Goal: Complete application form

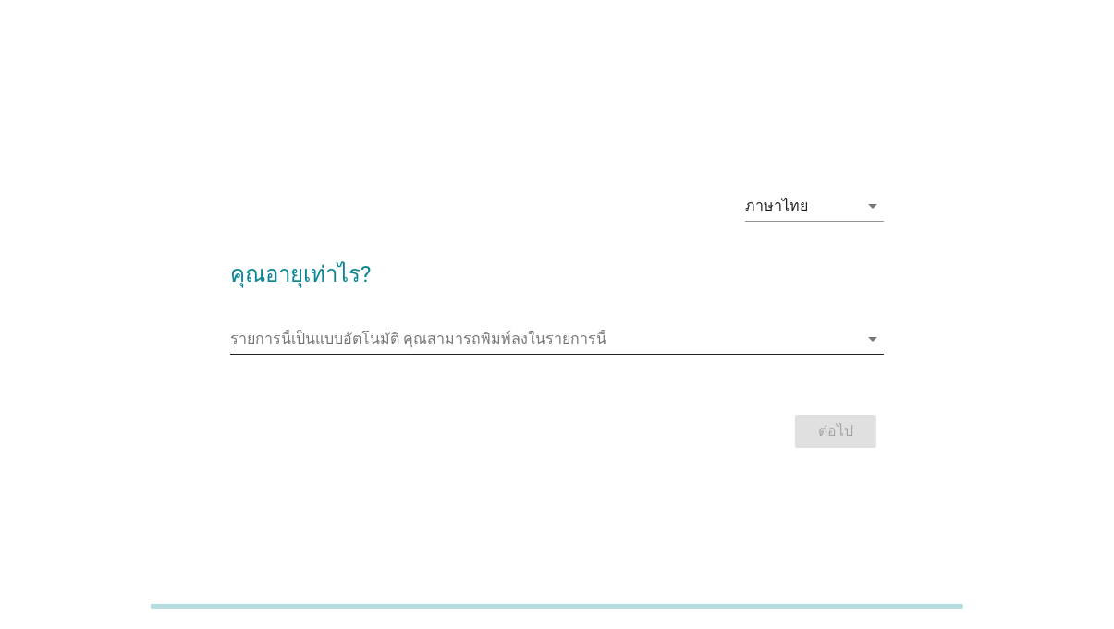
click at [769, 354] on div "รายการนี้เป็นแบบอัตโนมัติ [PERSON_NAME]พิมพ์ลงในรายการนี้ arrow_drop_down" at bounding box center [556, 339] width 653 height 30
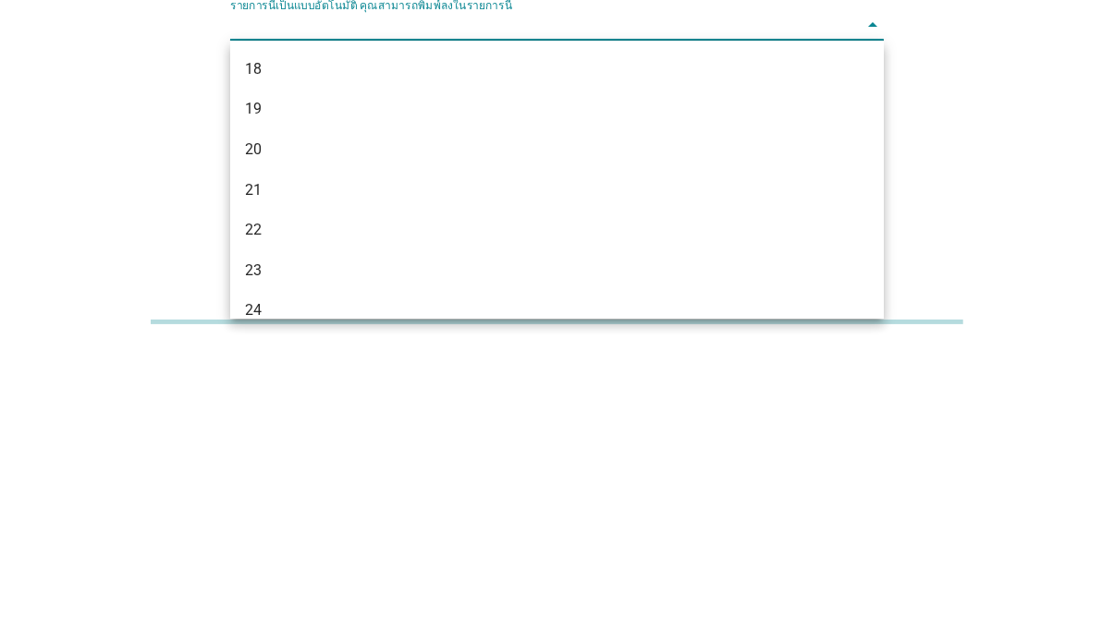
scroll to position [30, 0]
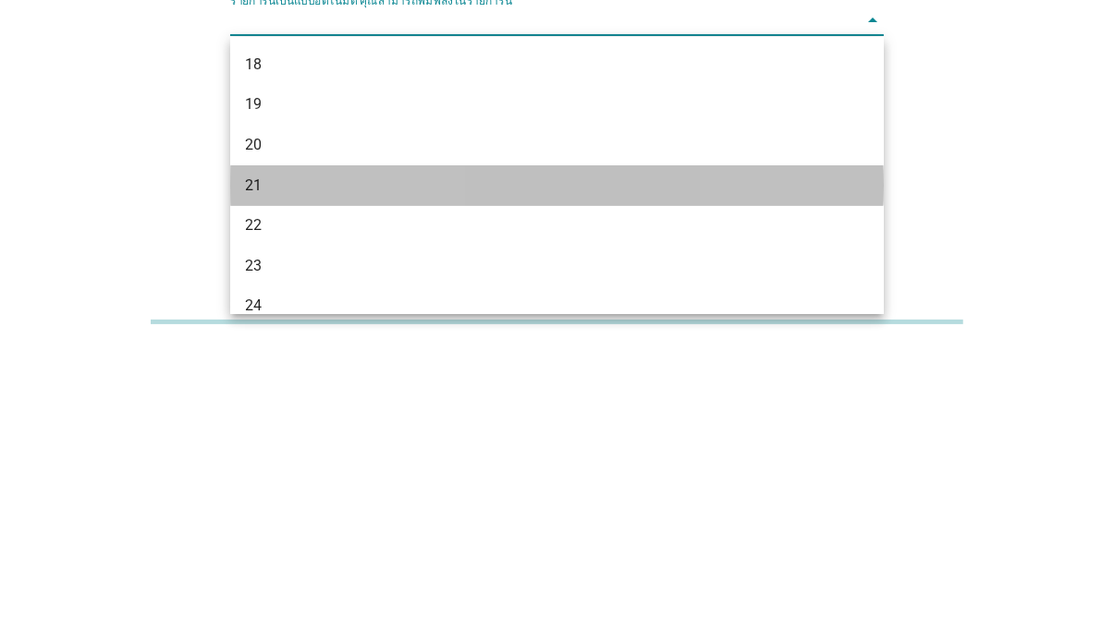
click at [735, 475] on div "21" at bounding box center [531, 470] width 572 height 22
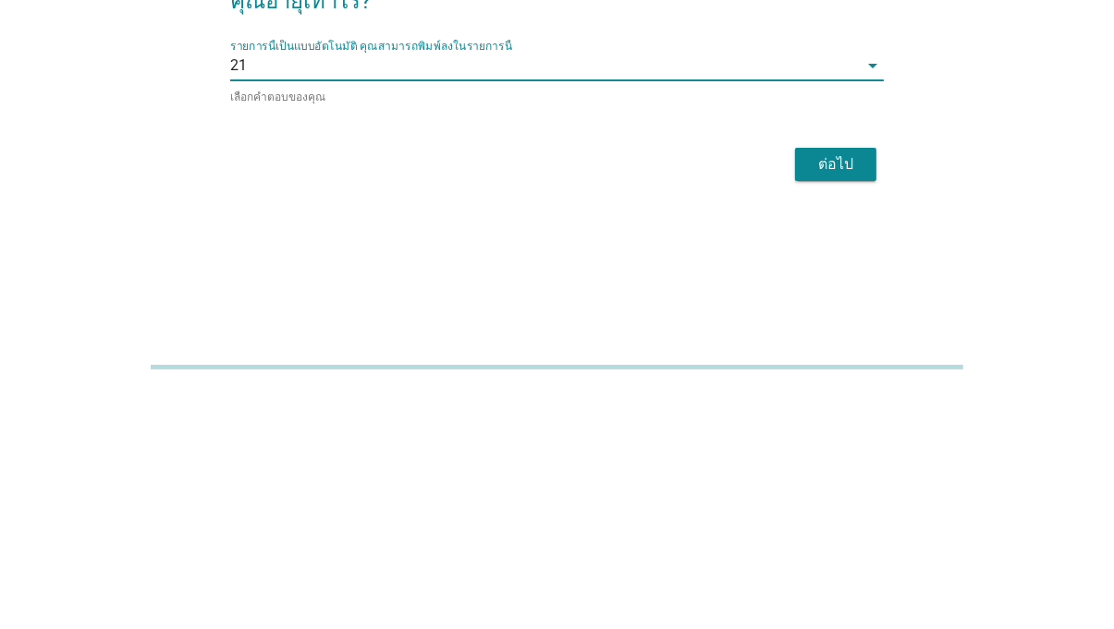
click at [839, 415] on button "ต่อไป" at bounding box center [835, 403] width 81 height 33
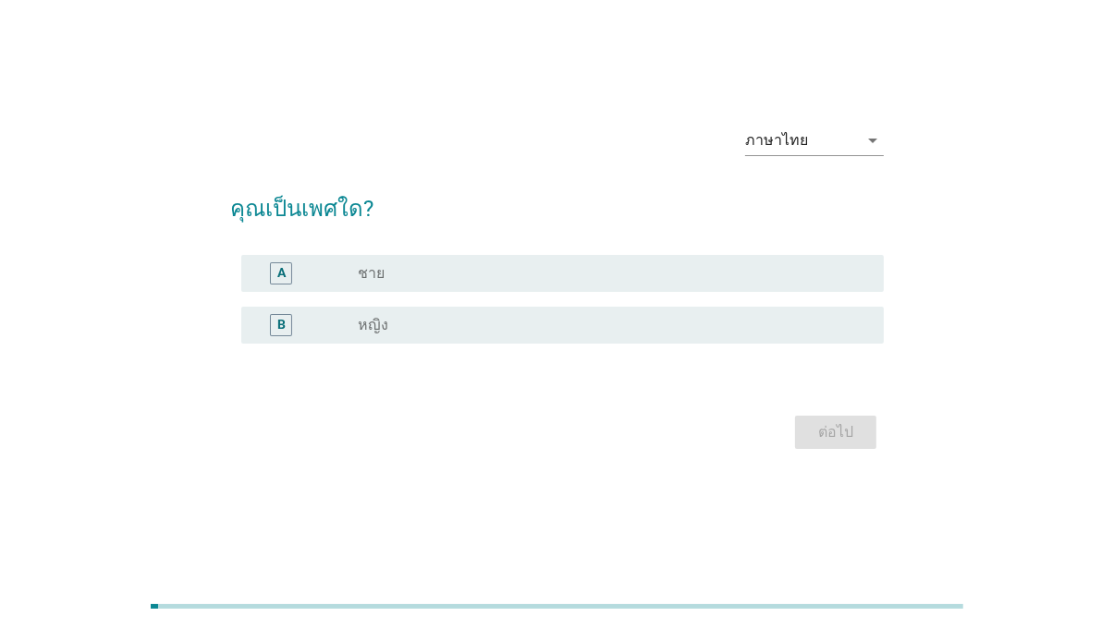
scroll to position [0, 0]
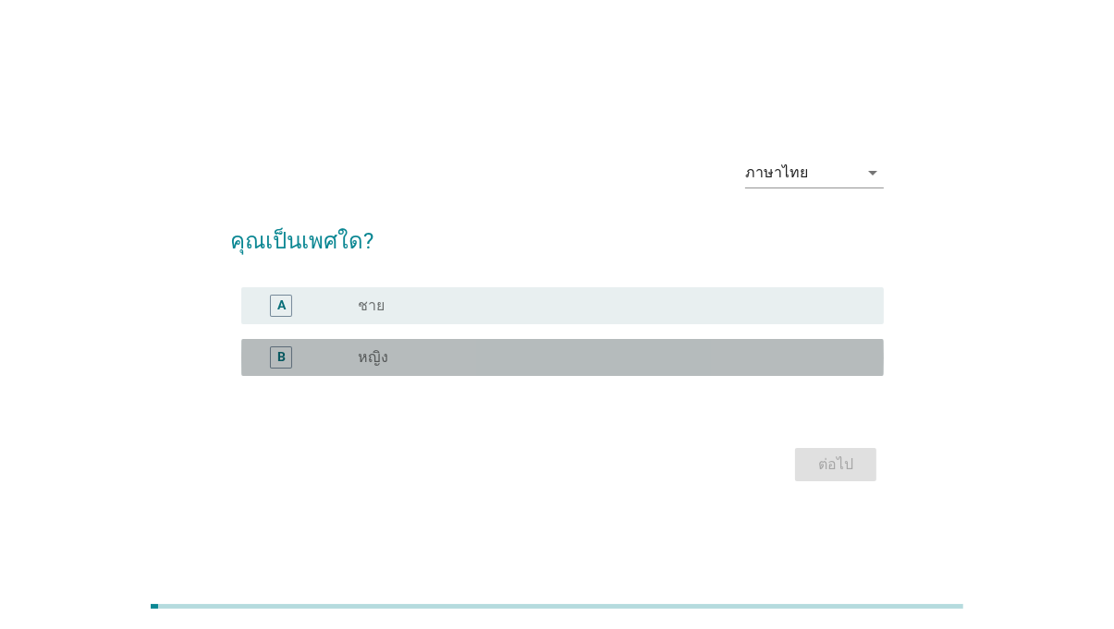
click at [656, 356] on div "radio_button_unchecked หญิง" at bounding box center [606, 357] width 496 height 18
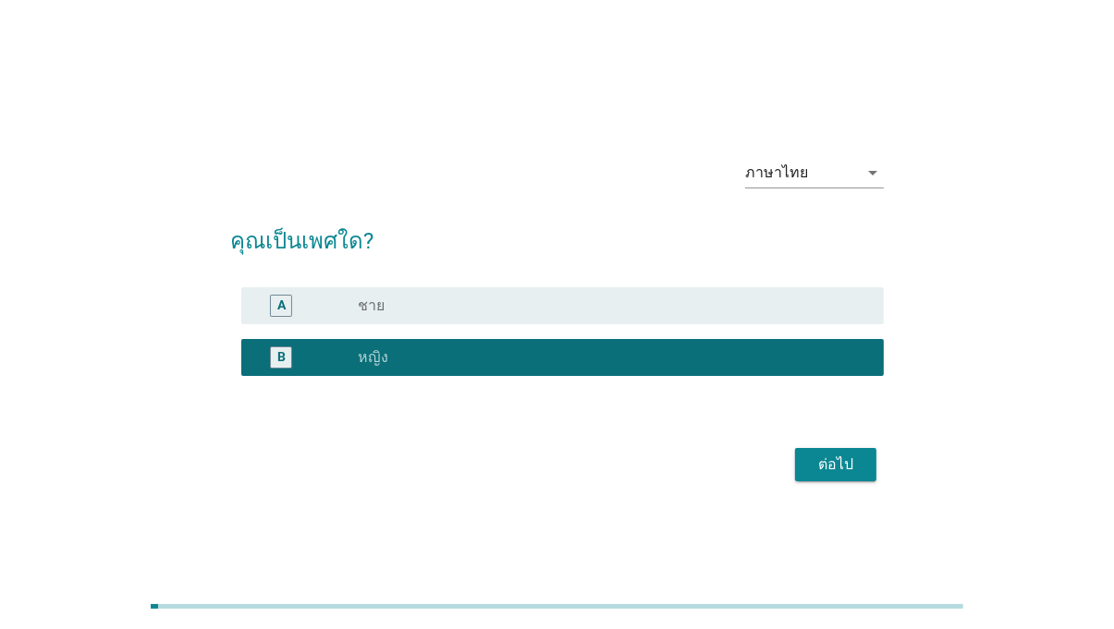
click at [836, 465] on div "ต่อไป" at bounding box center [836, 465] width 52 height 22
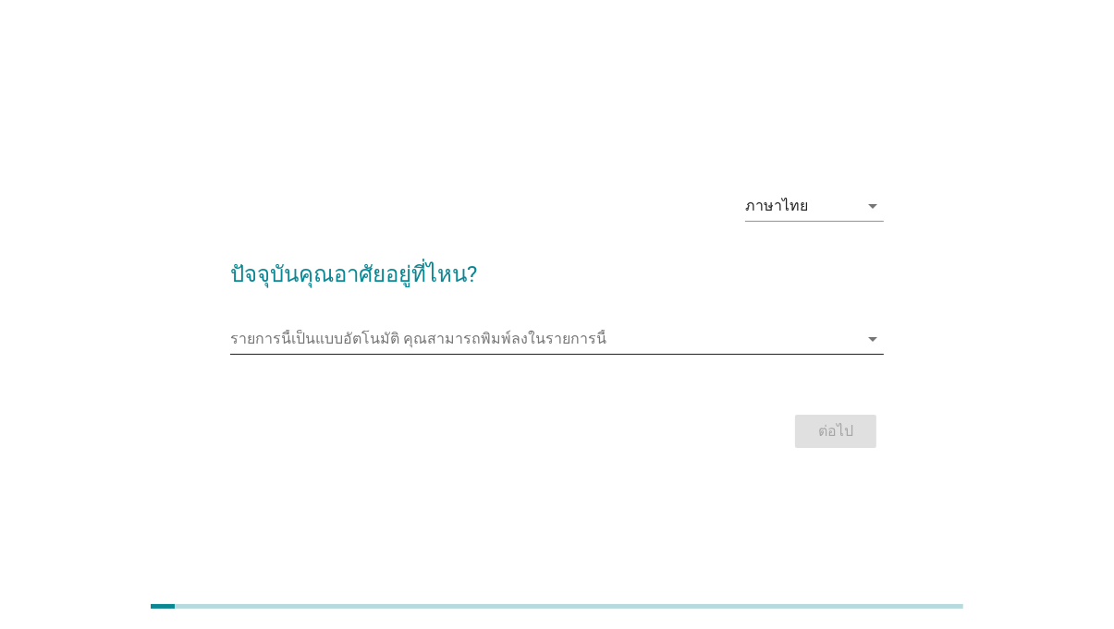
click at [866, 354] on div "รายการนี้เป็นแบบอัตโนมัติ [PERSON_NAME]พิมพ์ลงในรายการนี้ arrow_drop_down" at bounding box center [556, 339] width 653 height 30
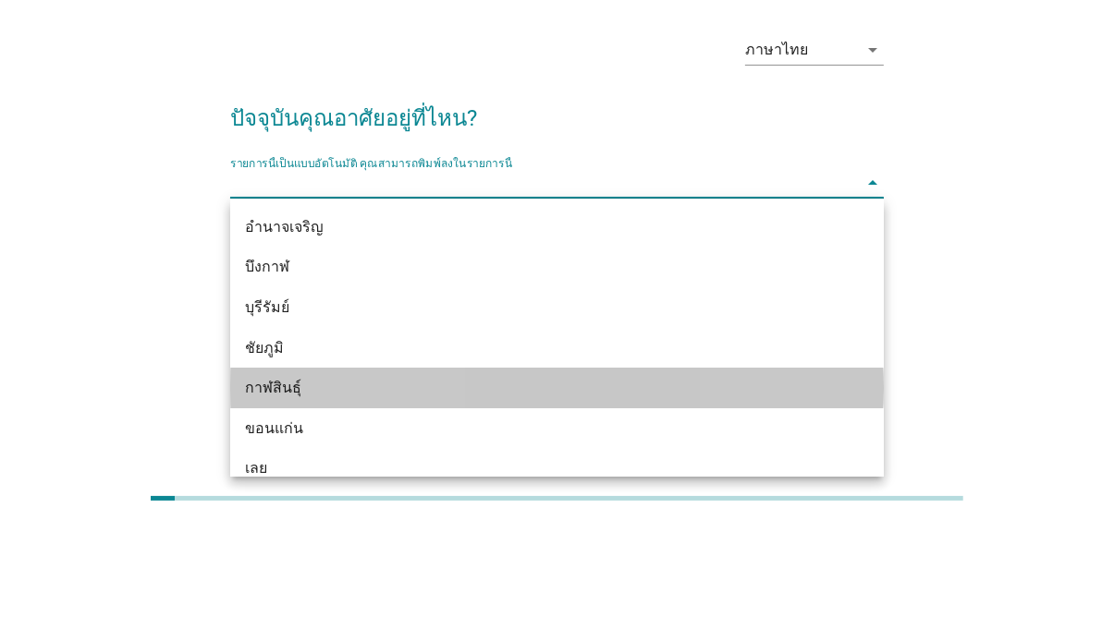
scroll to position [44, 0]
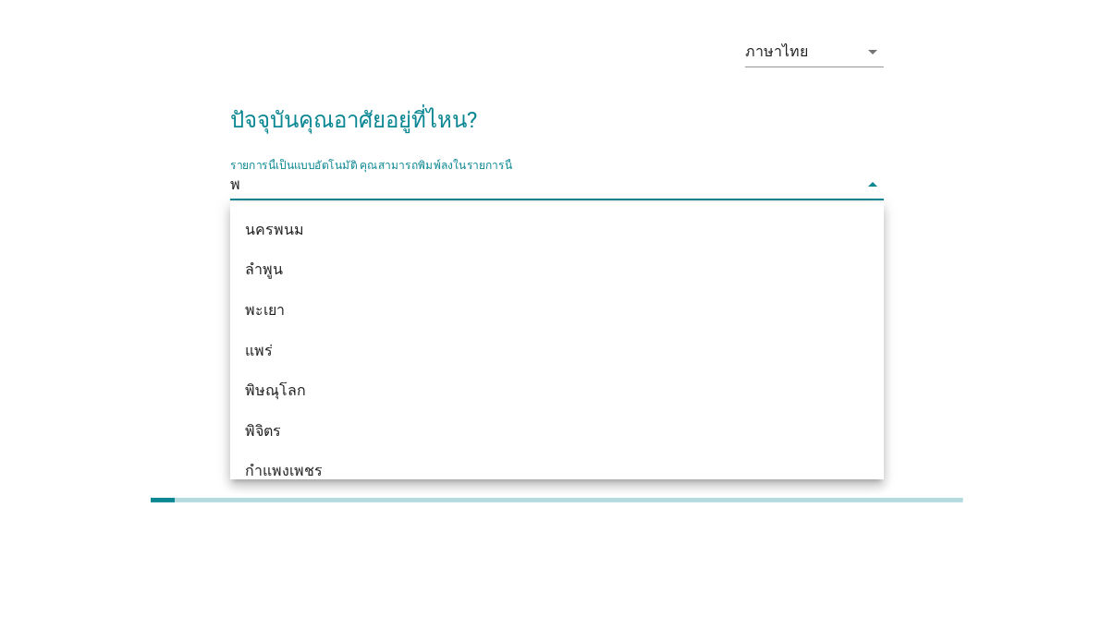
type input "พิ"
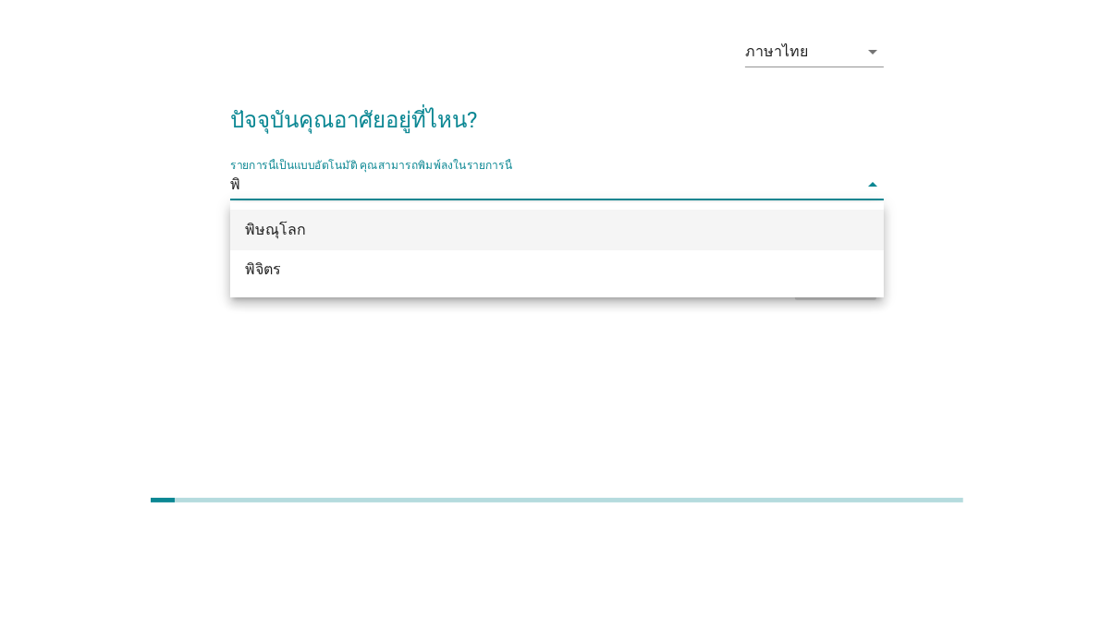
click at [731, 325] on div "พิษณุโลก" at bounding box center [531, 336] width 572 height 22
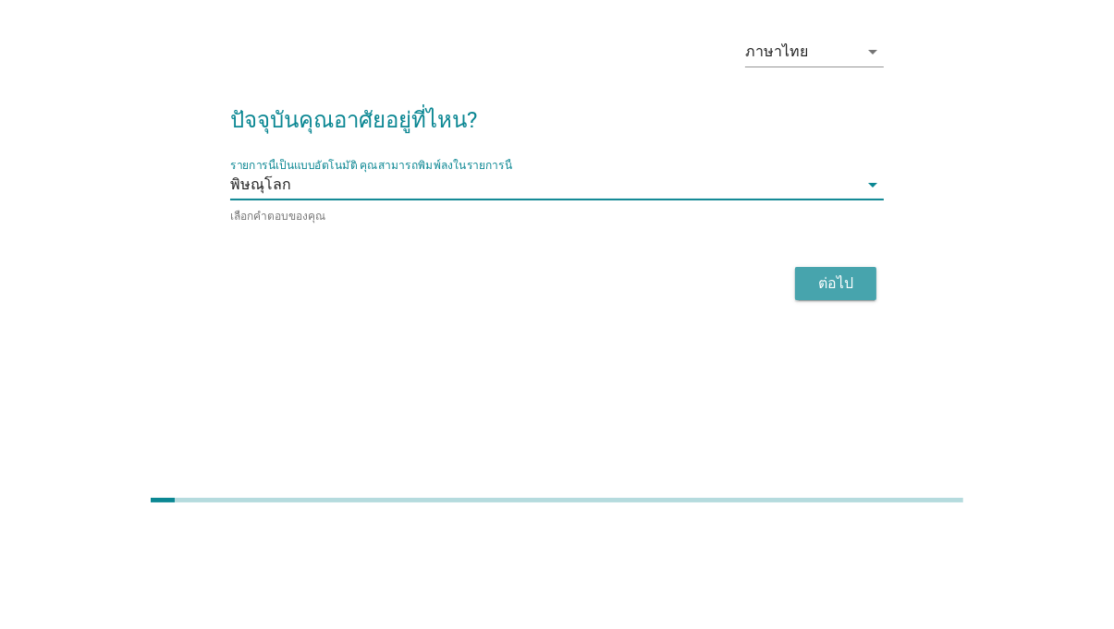
click at [845, 399] on button "ต่อไป" at bounding box center [835, 389] width 81 height 33
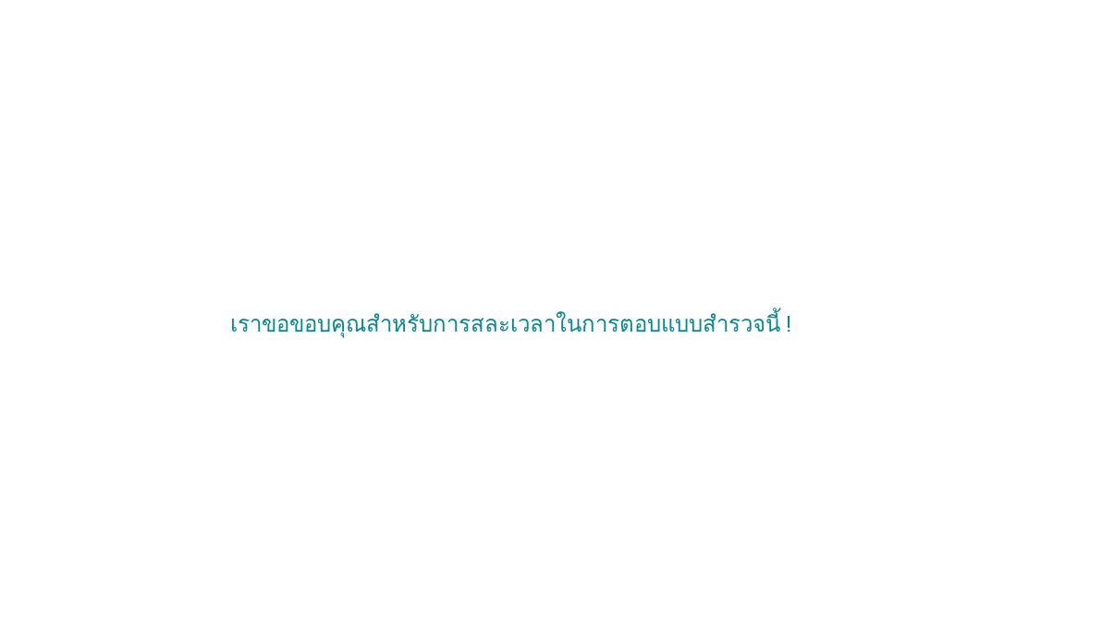
scroll to position [0, 0]
